Goal: Task Accomplishment & Management: Use online tool/utility

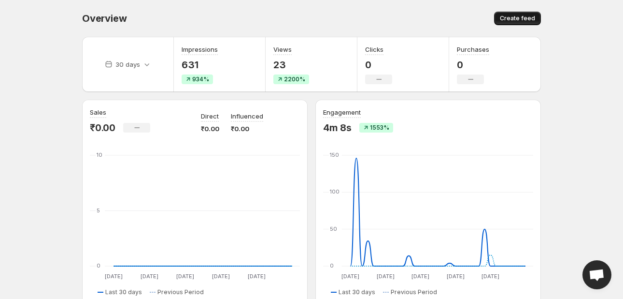
click at [519, 15] on span "Create feed" at bounding box center [517, 18] width 35 height 8
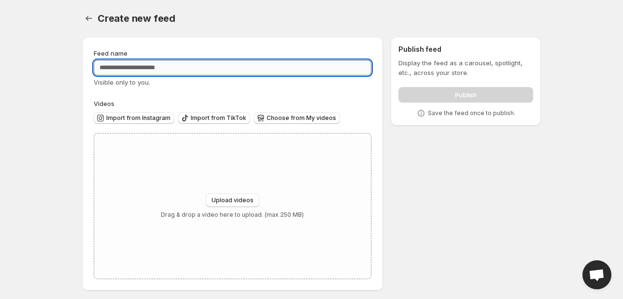
click at [142, 63] on input "Feed name" at bounding box center [233, 67] width 278 height 15
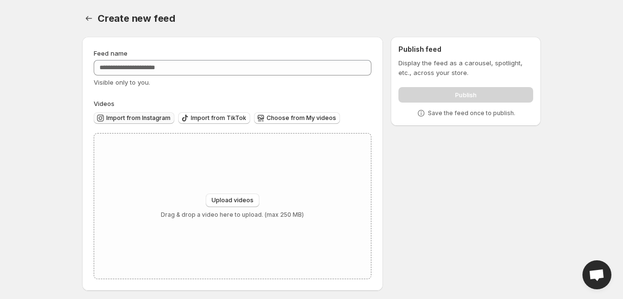
click at [138, 117] on span "Import from Instagram" at bounding box center [138, 118] width 64 height 8
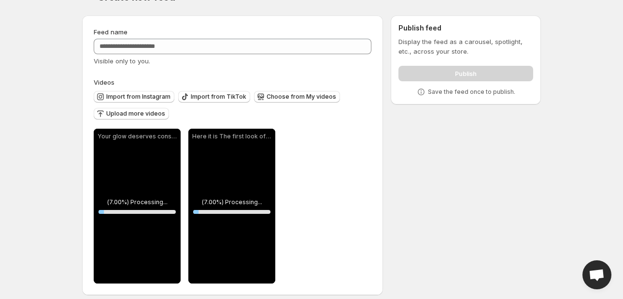
scroll to position [29, 0]
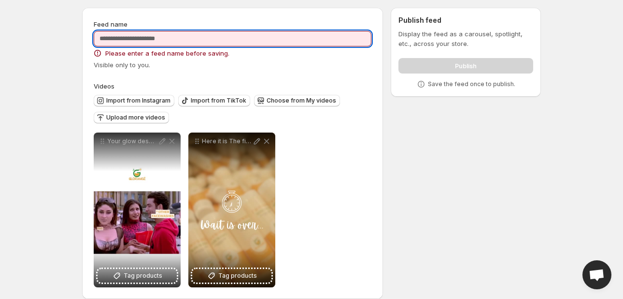
click at [164, 39] on input "Feed name" at bounding box center [233, 38] width 278 height 15
click at [243, 40] on input "Feed name" at bounding box center [233, 38] width 278 height 15
type input "****"
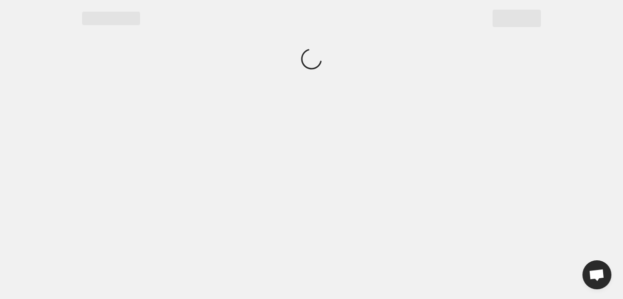
scroll to position [0, 0]
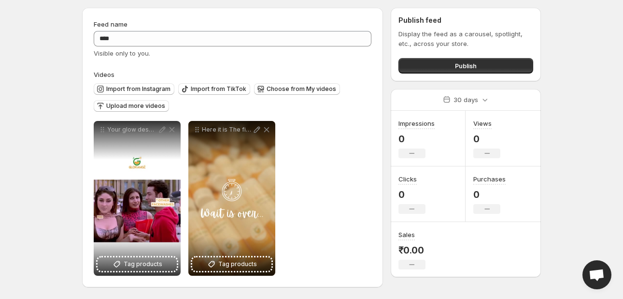
scroll to position [29, 0]
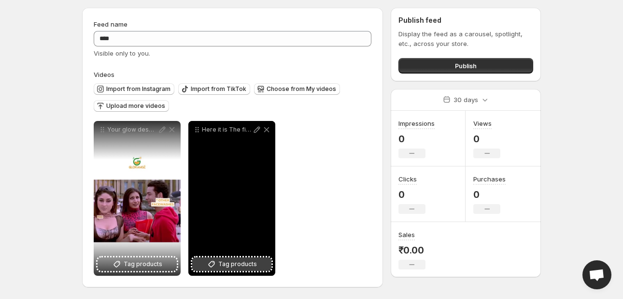
click at [231, 264] on span "Tag products" at bounding box center [237, 264] width 39 height 10
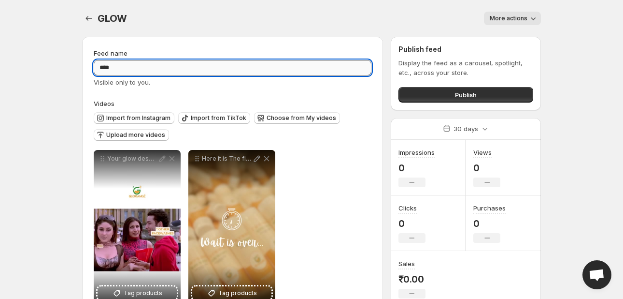
click at [126, 65] on input "****" at bounding box center [233, 67] width 278 height 15
type input "*"
click at [150, 72] on input "Feed name" at bounding box center [233, 67] width 278 height 15
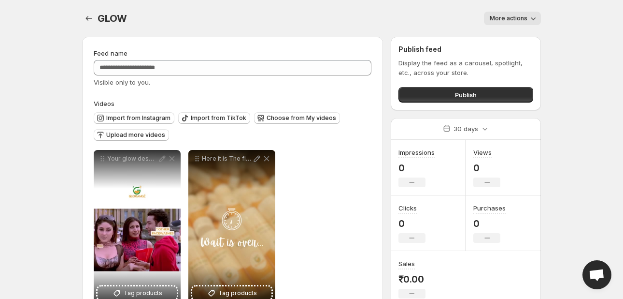
click at [155, 56] on div "Feed name" at bounding box center [233, 53] width 278 height 10
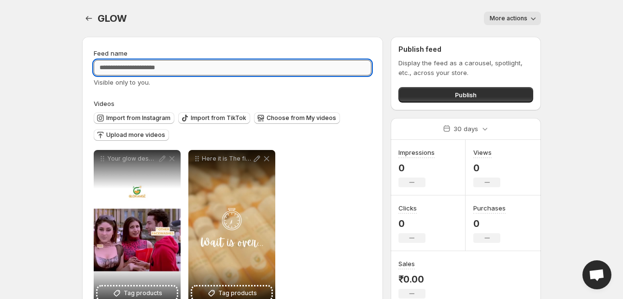
click at [161, 68] on input "Feed name" at bounding box center [233, 67] width 278 height 15
type input "**********"
